Goal: Book appointment/travel/reservation

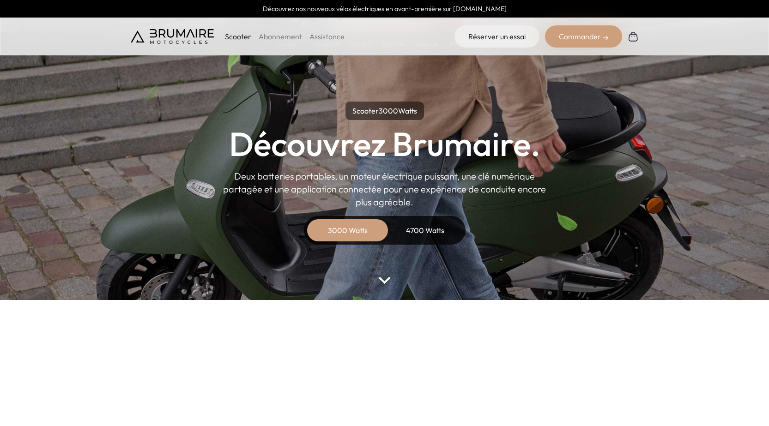
click at [495, 24] on div "Scooter Abonnement Assistance Réserver un essai Commander" at bounding box center [384, 37] width 769 height 38
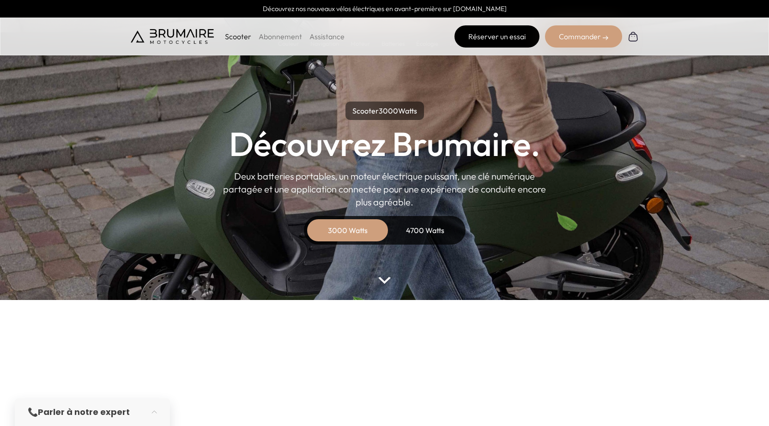
click at [506, 42] on link "Réserver un essai" at bounding box center [496, 36] width 85 height 22
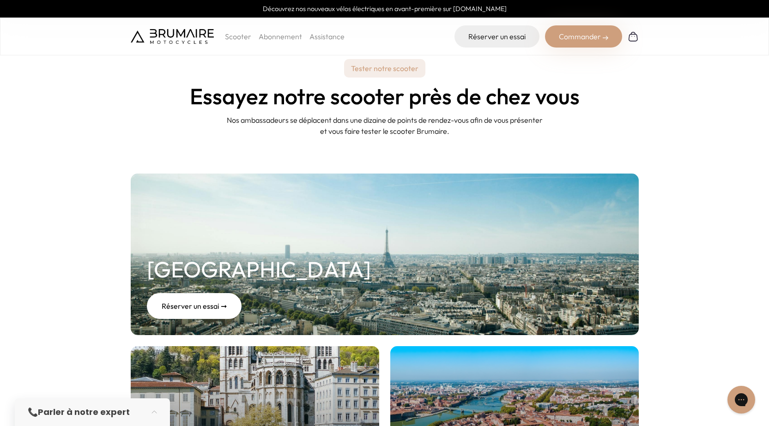
scroll to position [46, 0]
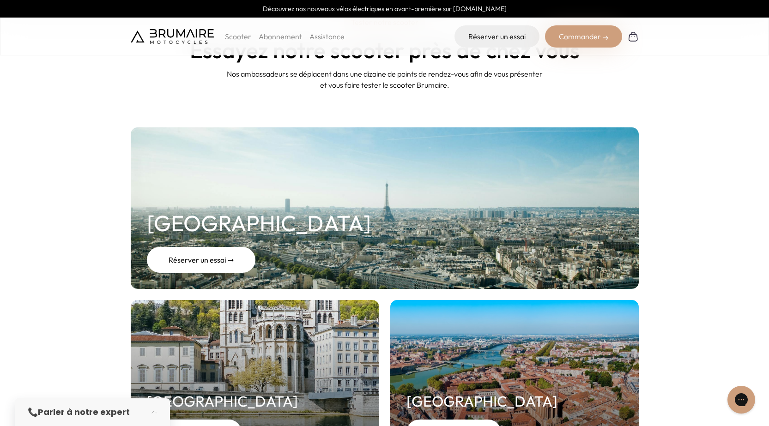
click at [230, 252] on div "Réserver un essai ➞" at bounding box center [201, 260] width 109 height 26
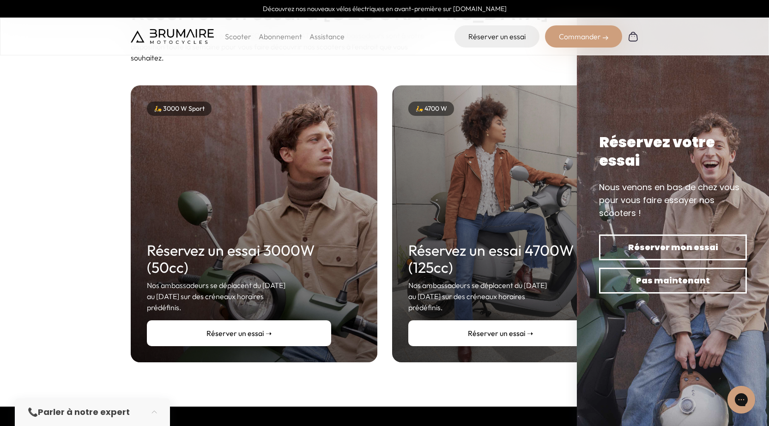
scroll to position [92, 0]
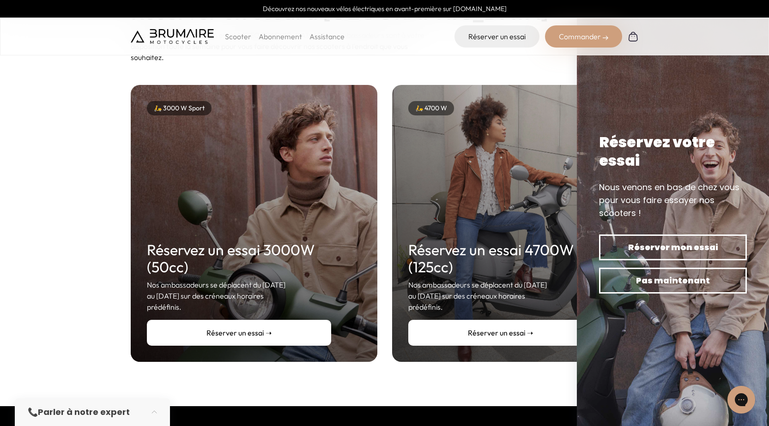
click at [253, 321] on link "Réserver un essai ➝" at bounding box center [239, 333] width 184 height 26
